Goal: Information Seeking & Learning: Check status

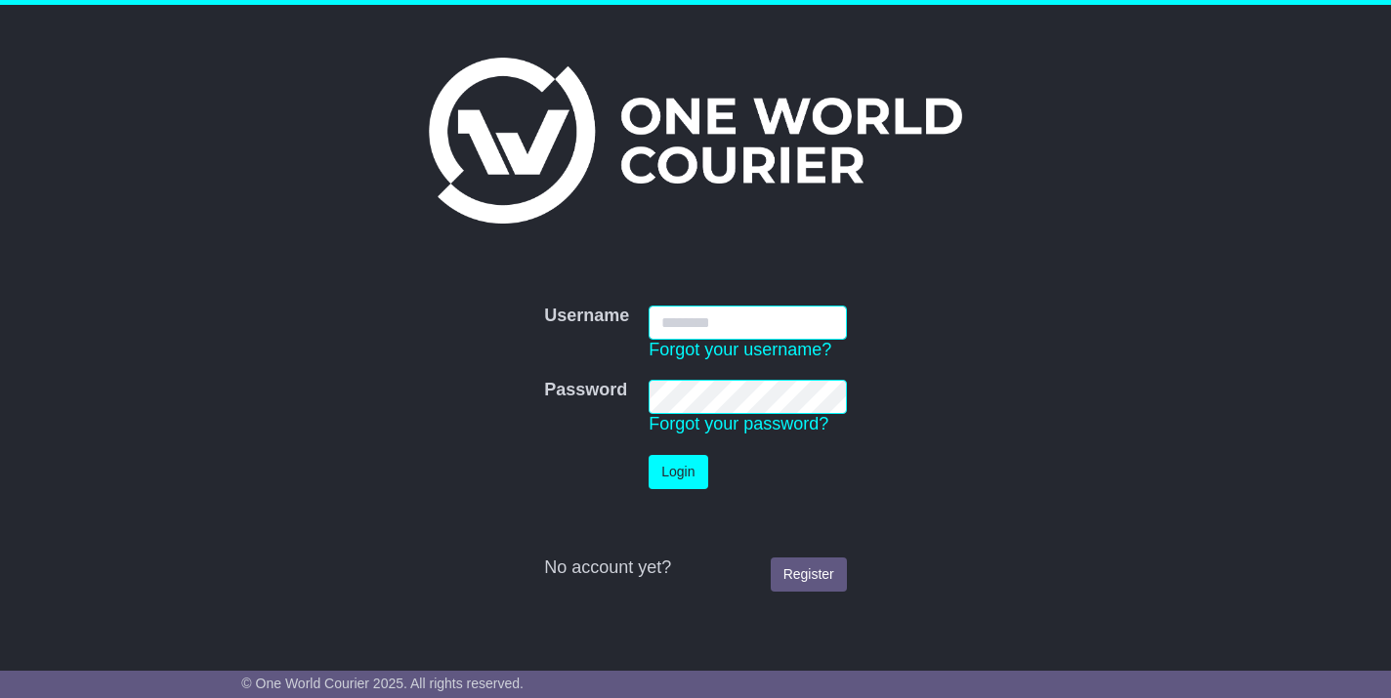
click at [739, 318] on input "Username" at bounding box center [747, 323] width 198 height 34
type input "**********"
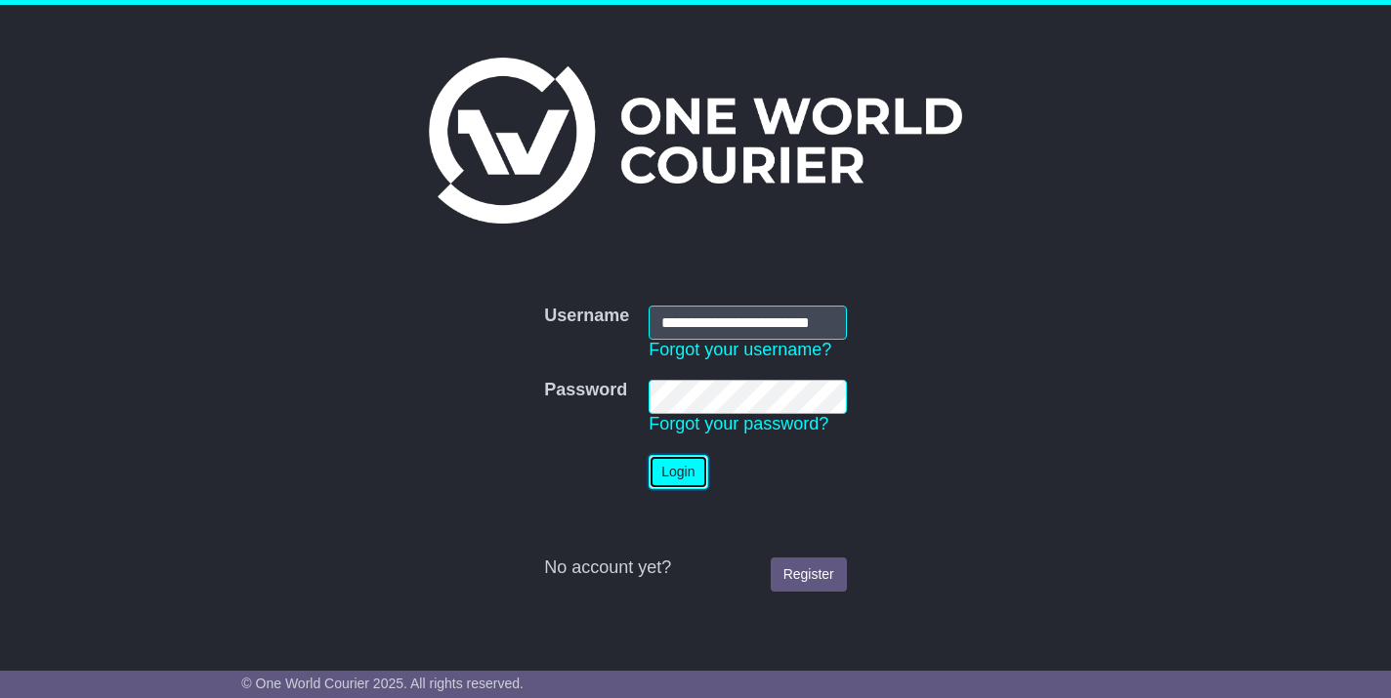
click at [686, 471] on button "Login" at bounding box center [677, 472] width 59 height 34
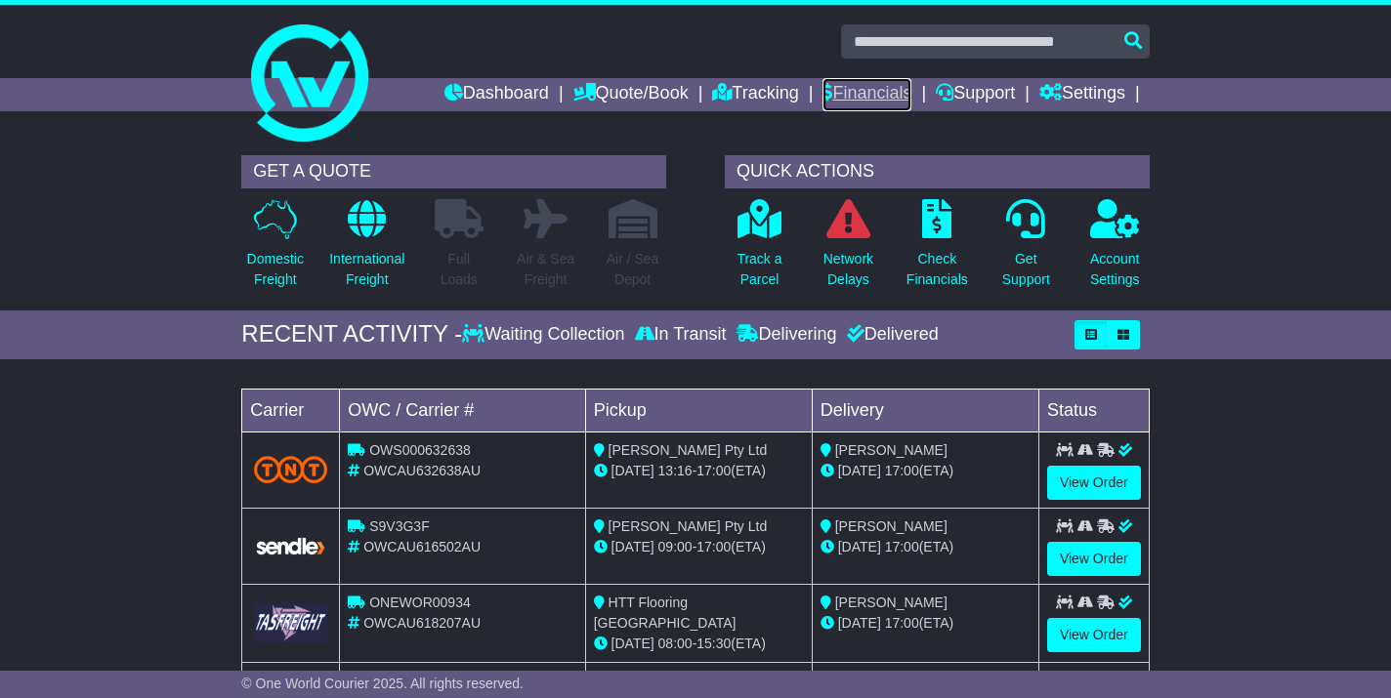
click at [868, 88] on link "Financials" at bounding box center [866, 94] width 89 height 33
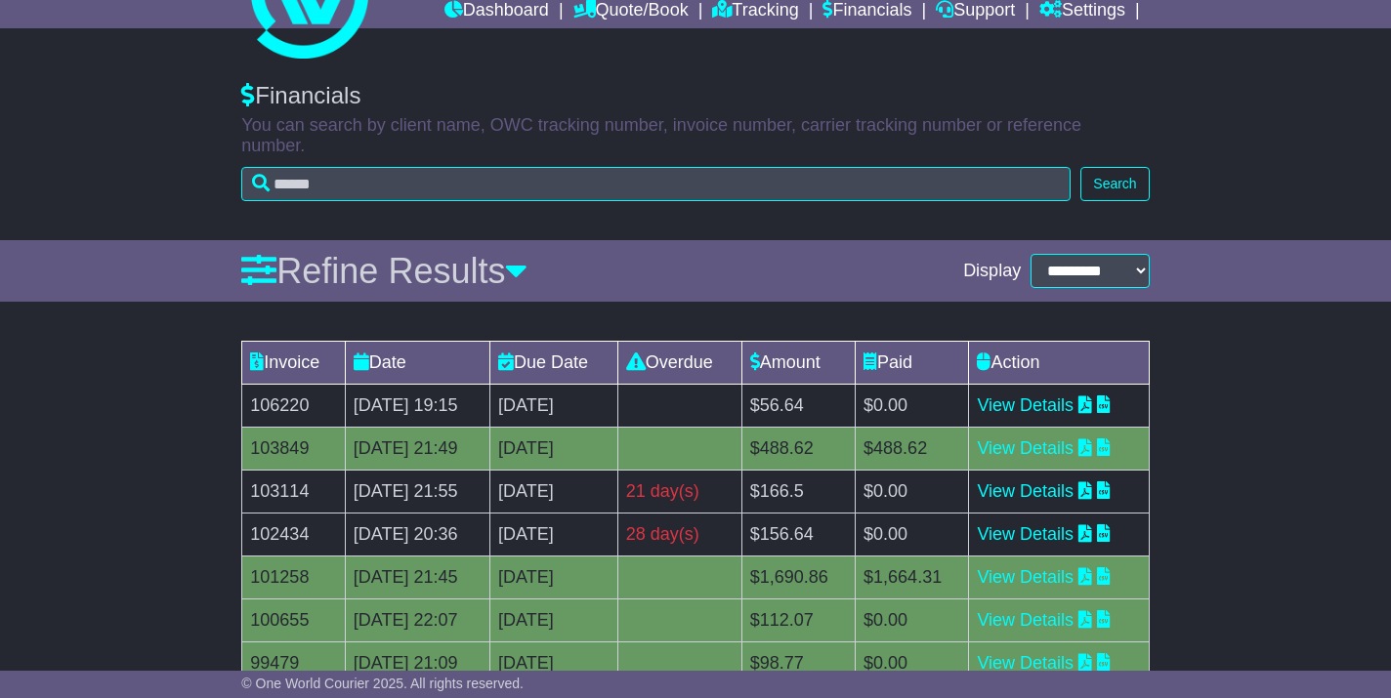
scroll to position [89, 0]
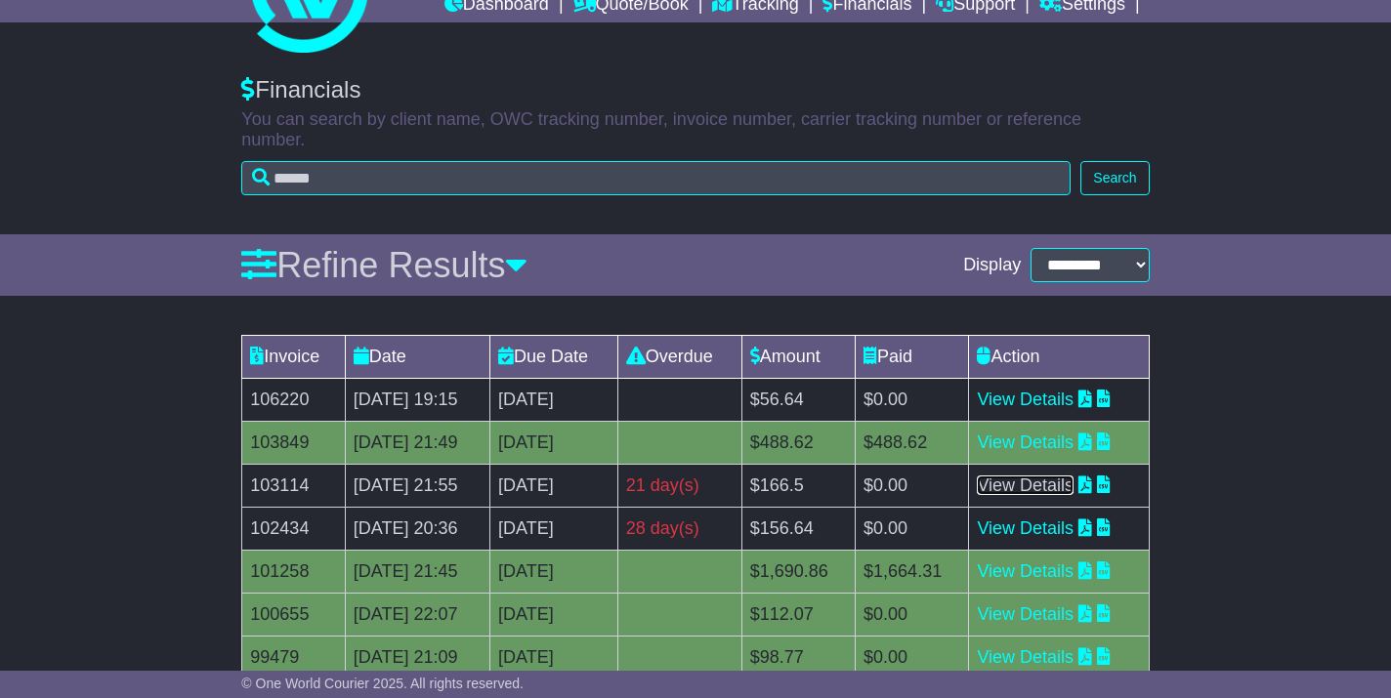
click at [1055, 476] on link "View Details" at bounding box center [1025, 486] width 97 height 20
click at [1050, 519] on link "View Details" at bounding box center [1025, 529] width 97 height 20
click at [1020, 390] on link "View Details" at bounding box center [1025, 400] width 97 height 20
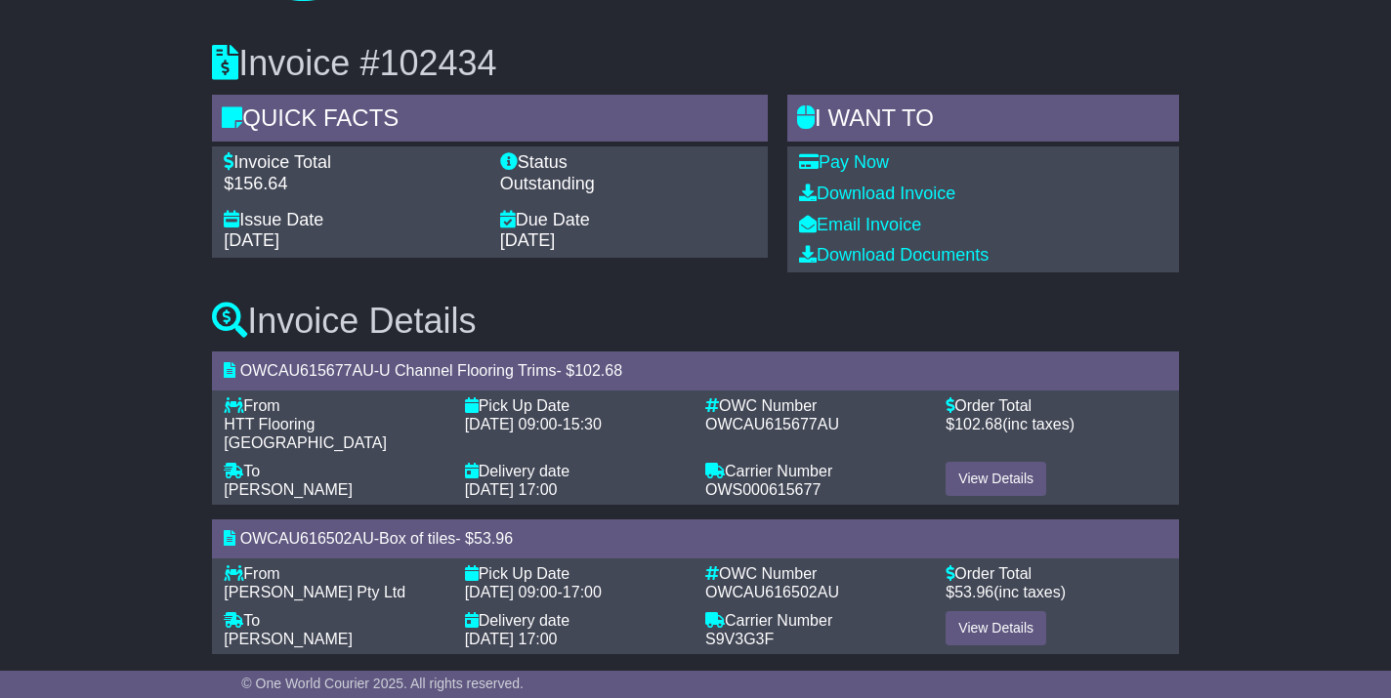
scroll to position [142, 0]
click at [1001, 461] on link "View Details" at bounding box center [995, 478] width 101 height 34
click at [997, 610] on link "View Details" at bounding box center [995, 627] width 101 height 34
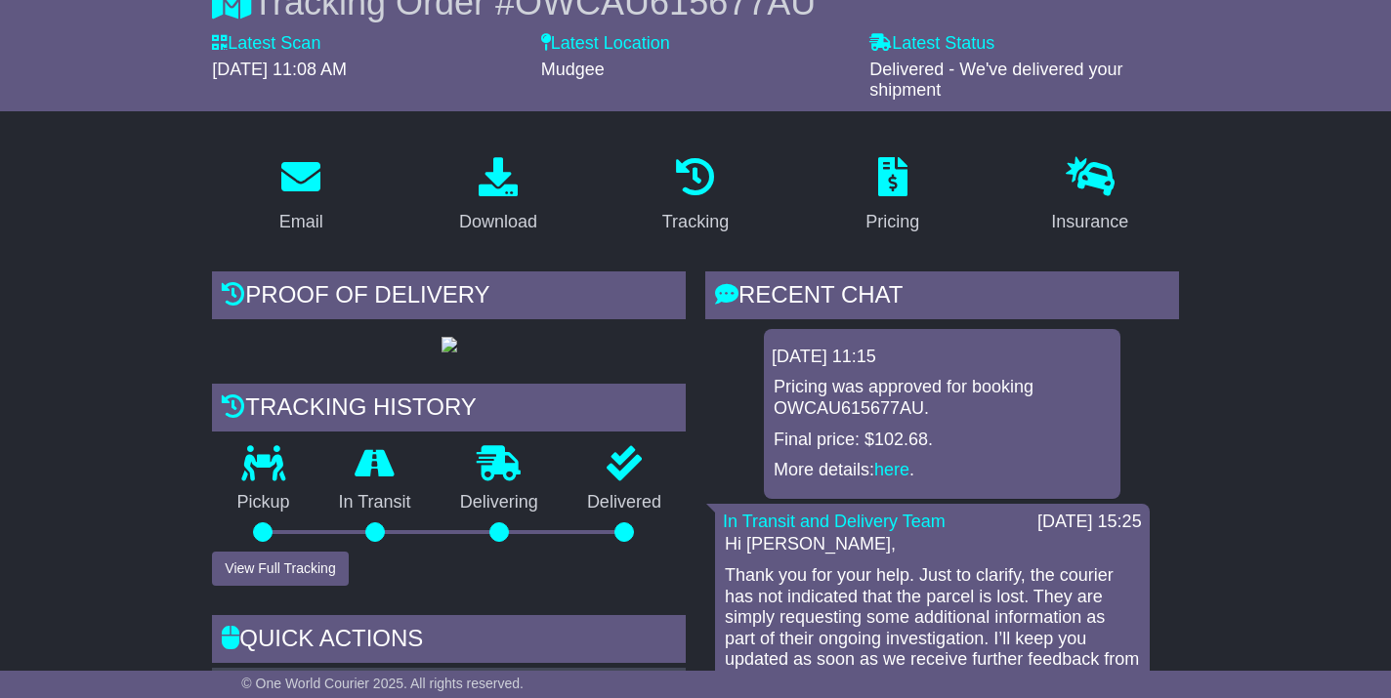
scroll to position [236, 0]
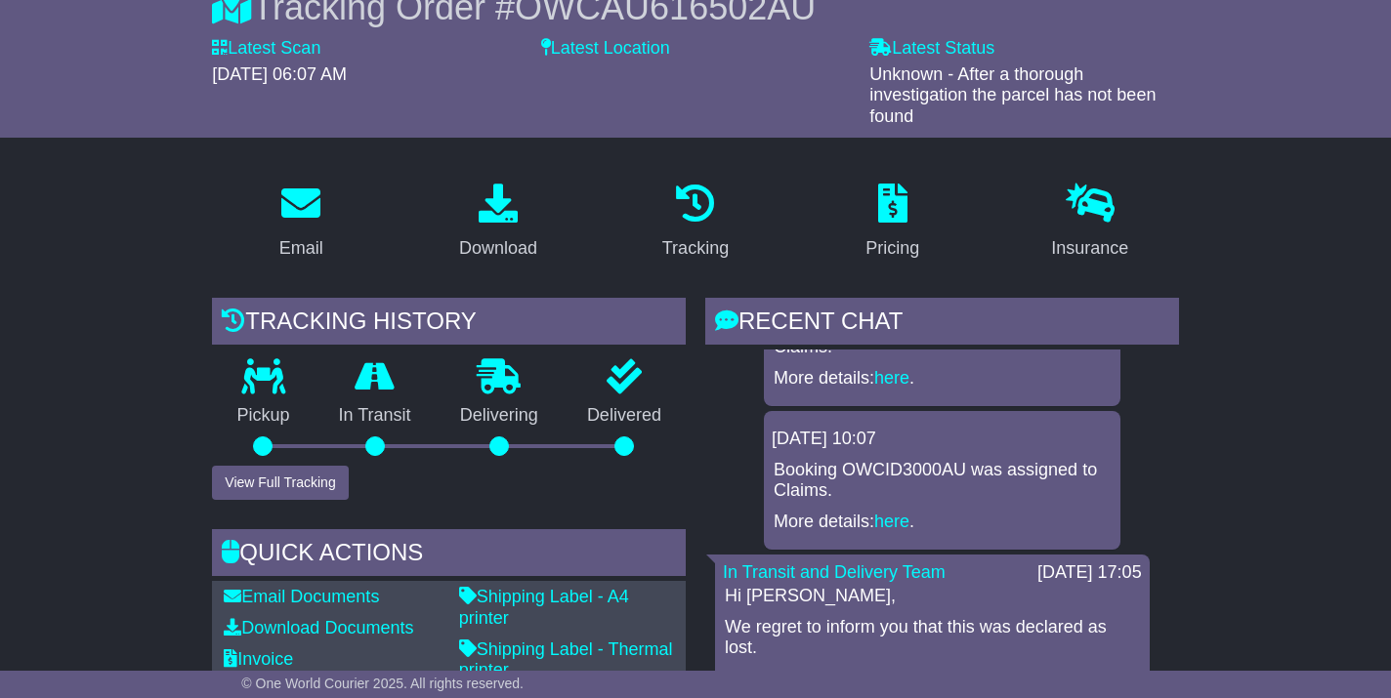
scroll to position [65, 0]
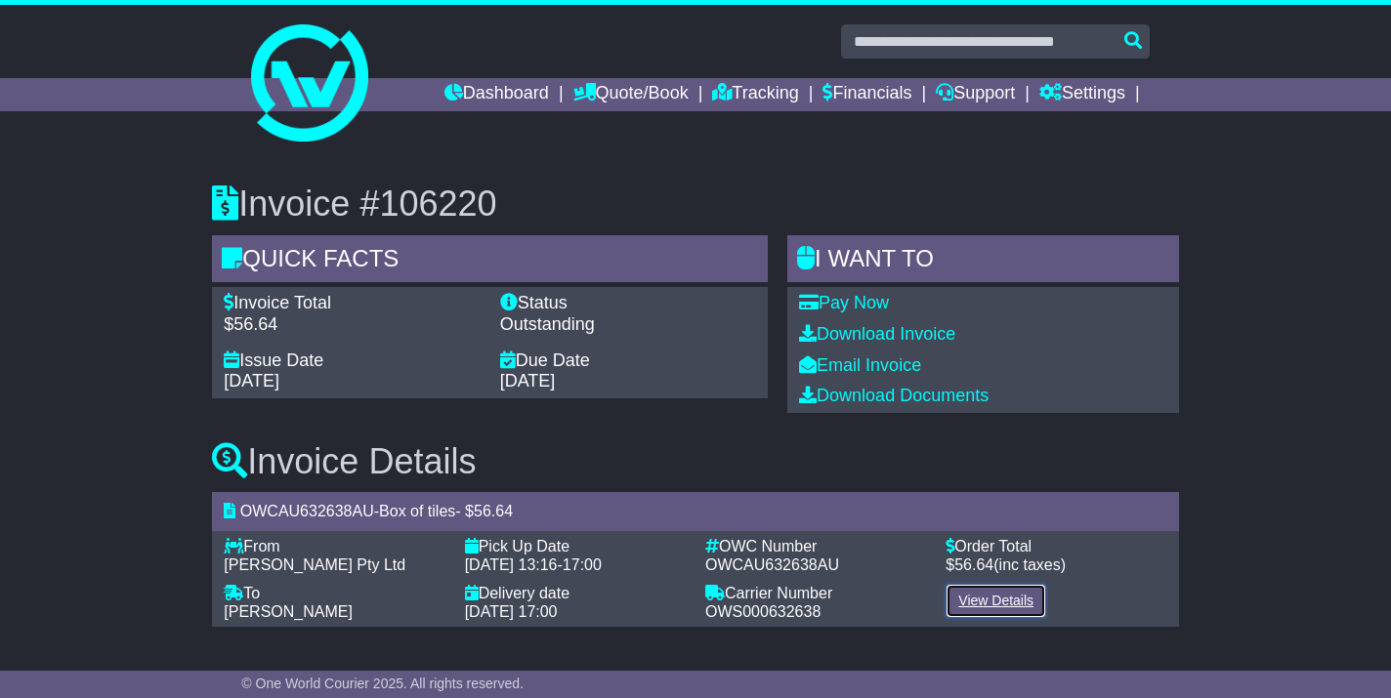
click at [989, 603] on link "View Details" at bounding box center [995, 601] width 101 height 34
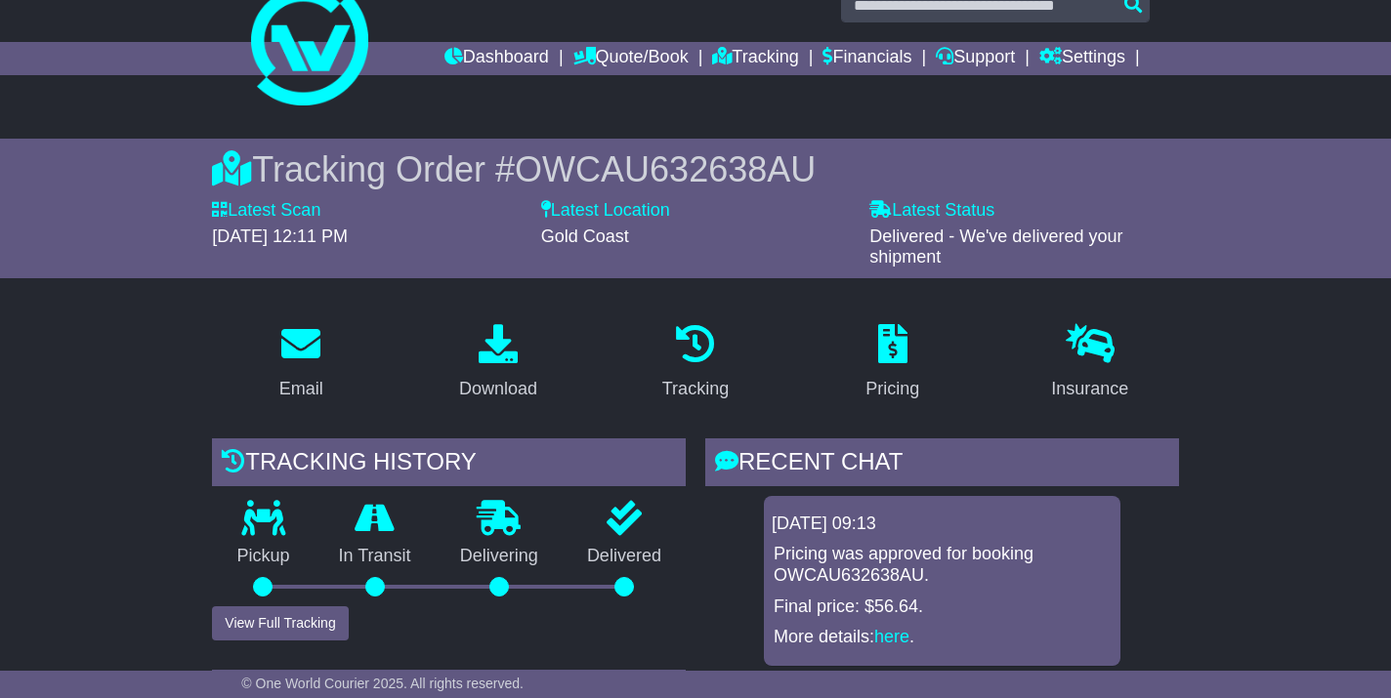
scroll to position [30, 0]
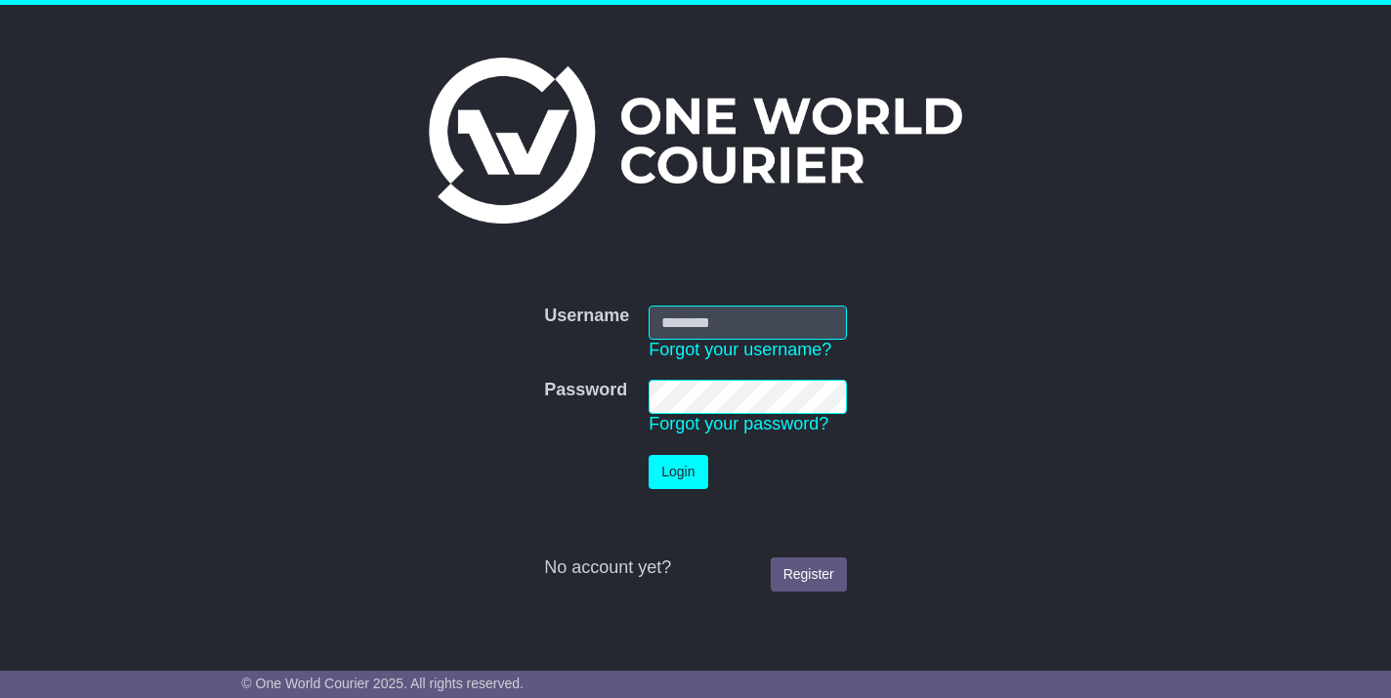
click at [715, 278] on div "Username Username Forgot your username? Password Password Forgot your password?…" at bounding box center [694, 434] width 927 height 335
click at [739, 329] on input "Username" at bounding box center [747, 323] width 198 height 34
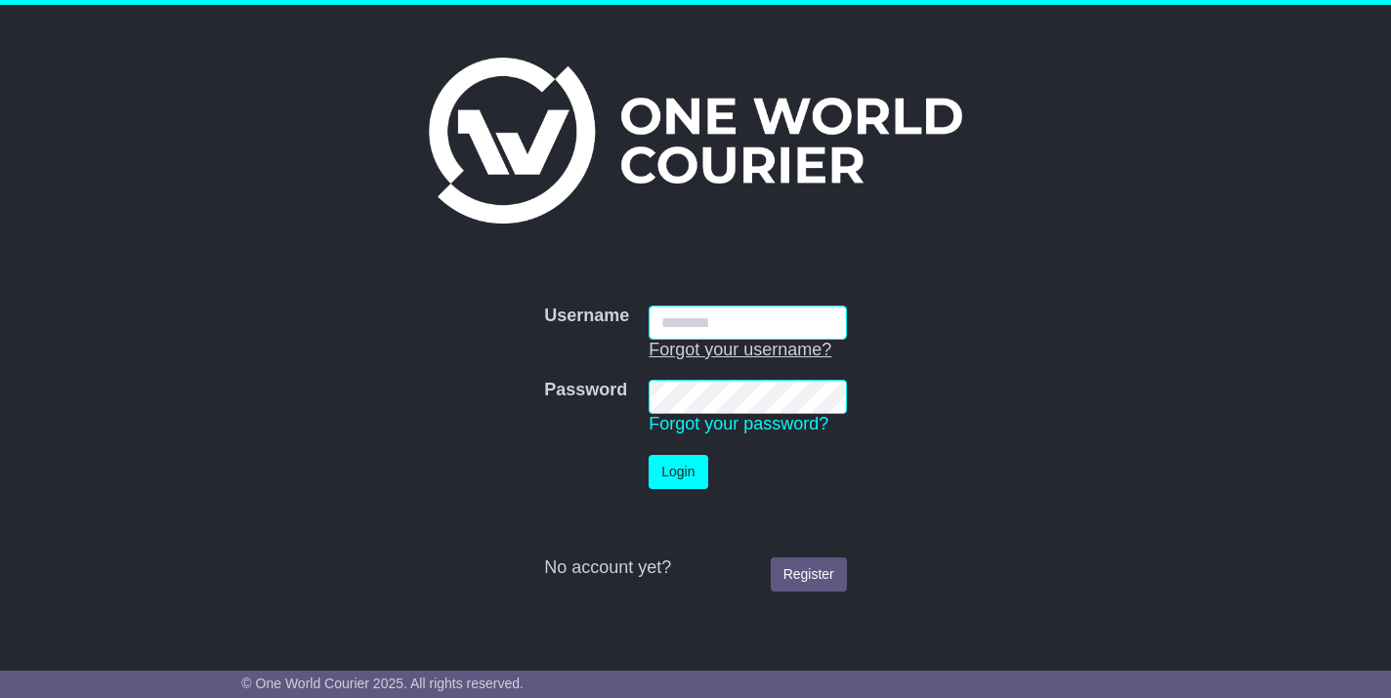
type input "**********"
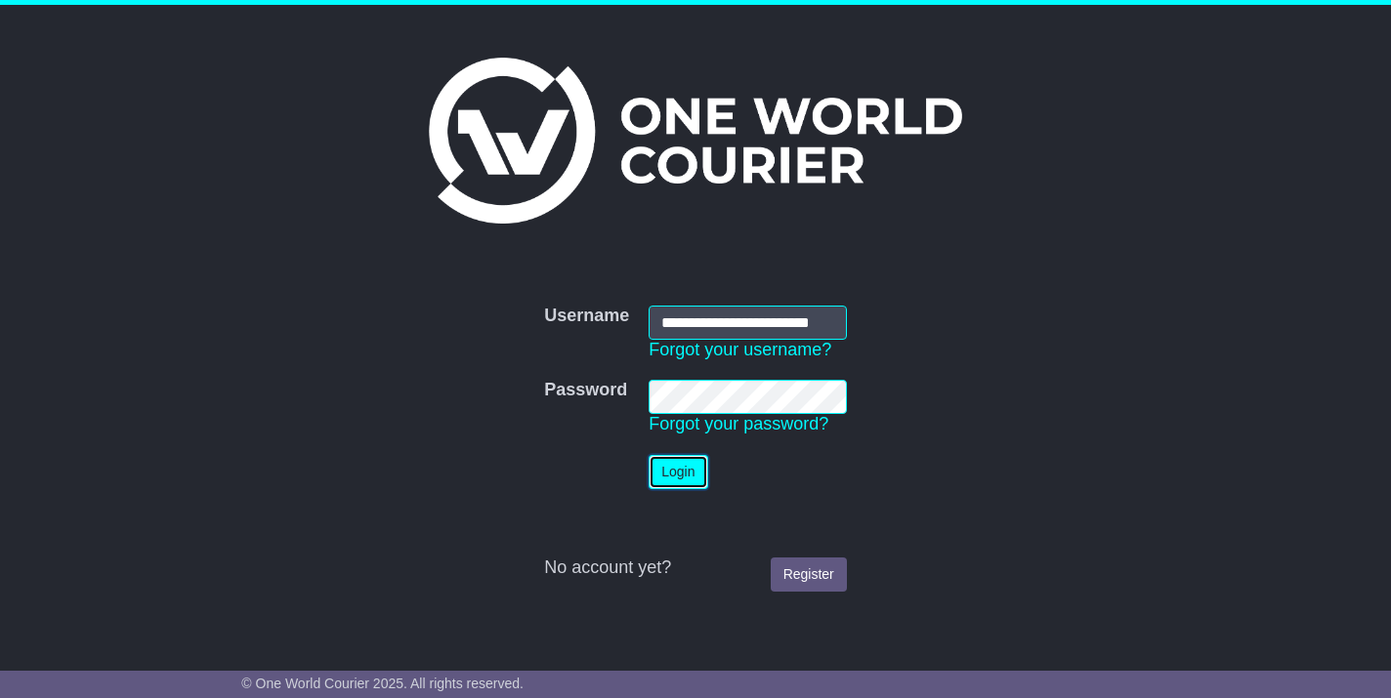
click at [675, 471] on button "Login" at bounding box center [677, 472] width 59 height 34
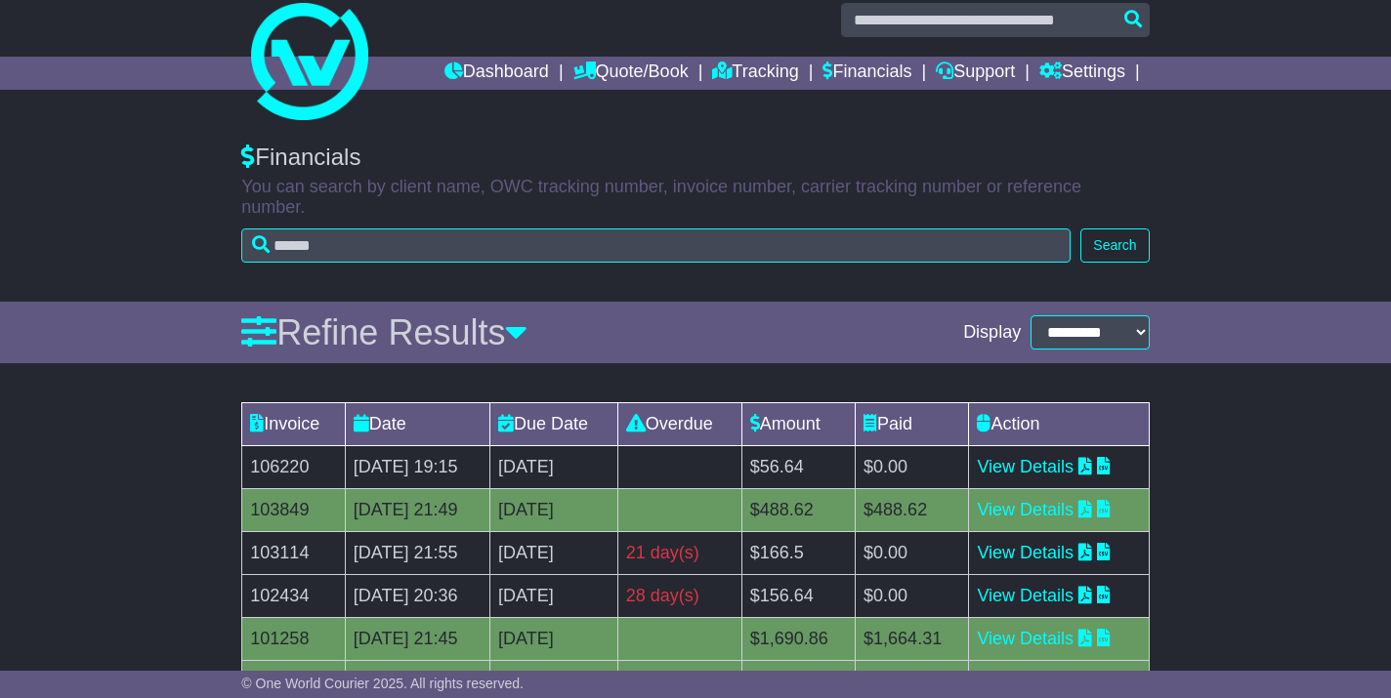
scroll to position [22, 0]
